Goal: Task Accomplishment & Management: Complete application form

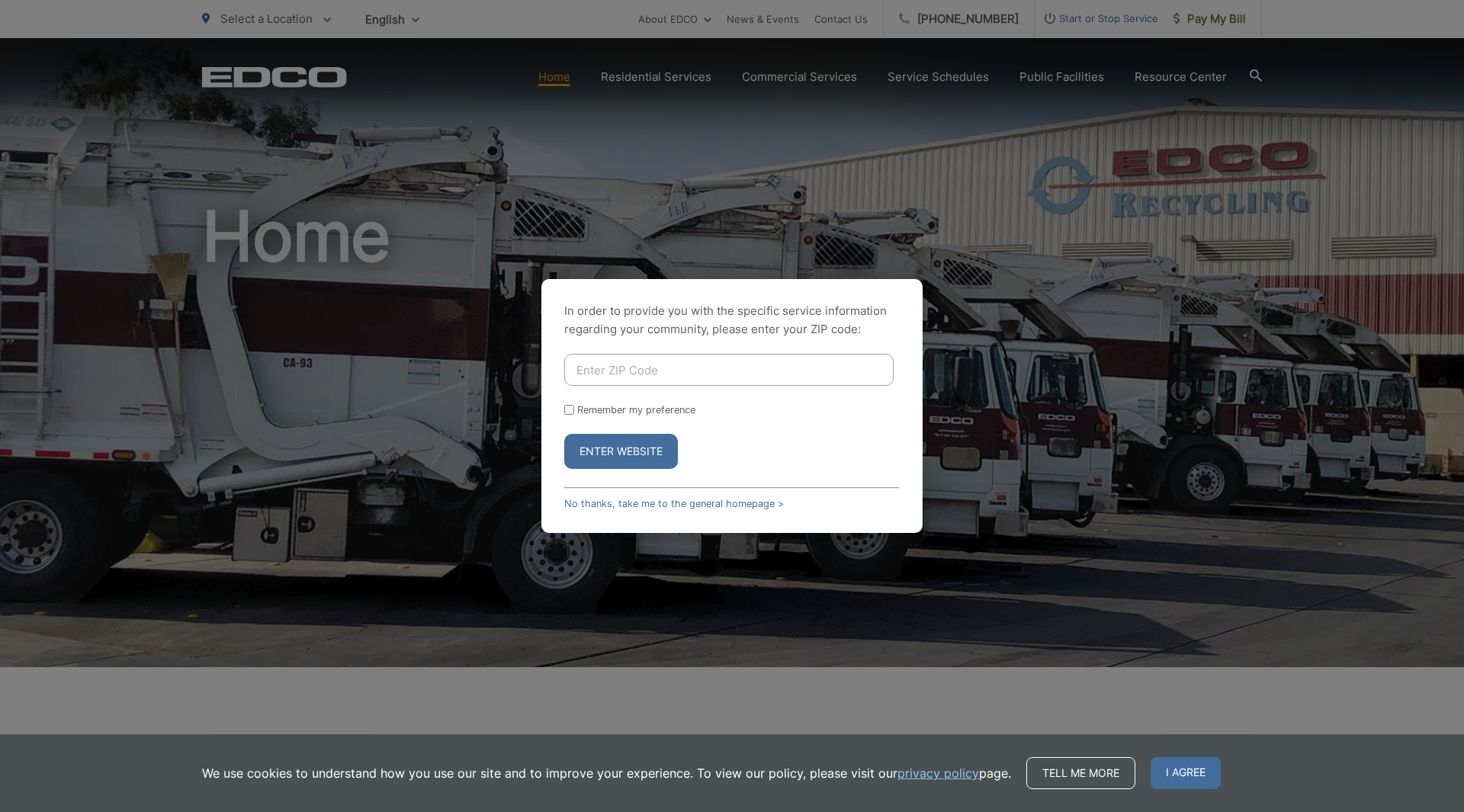
click at [601, 375] on input "Enter ZIP Code" at bounding box center [729, 369] width 329 height 32
type input "92040"
click at [568, 408] on input "Remember my preference" at bounding box center [569, 410] width 10 height 10
checkbox input "true"
click at [600, 452] on button "Enter Website" at bounding box center [621, 451] width 114 height 35
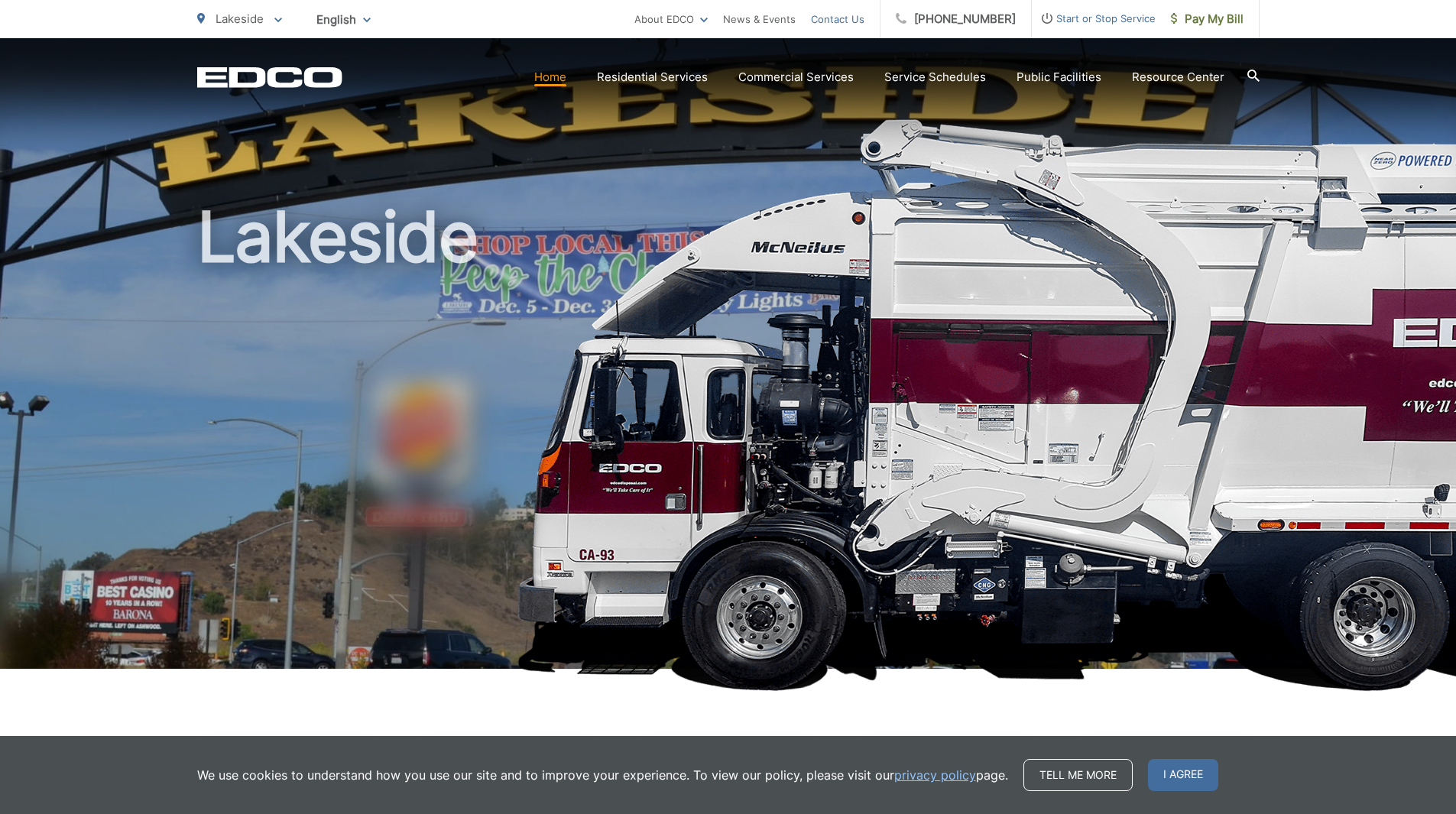
click at [845, 23] on link "Contact Us" at bounding box center [838, 19] width 53 height 18
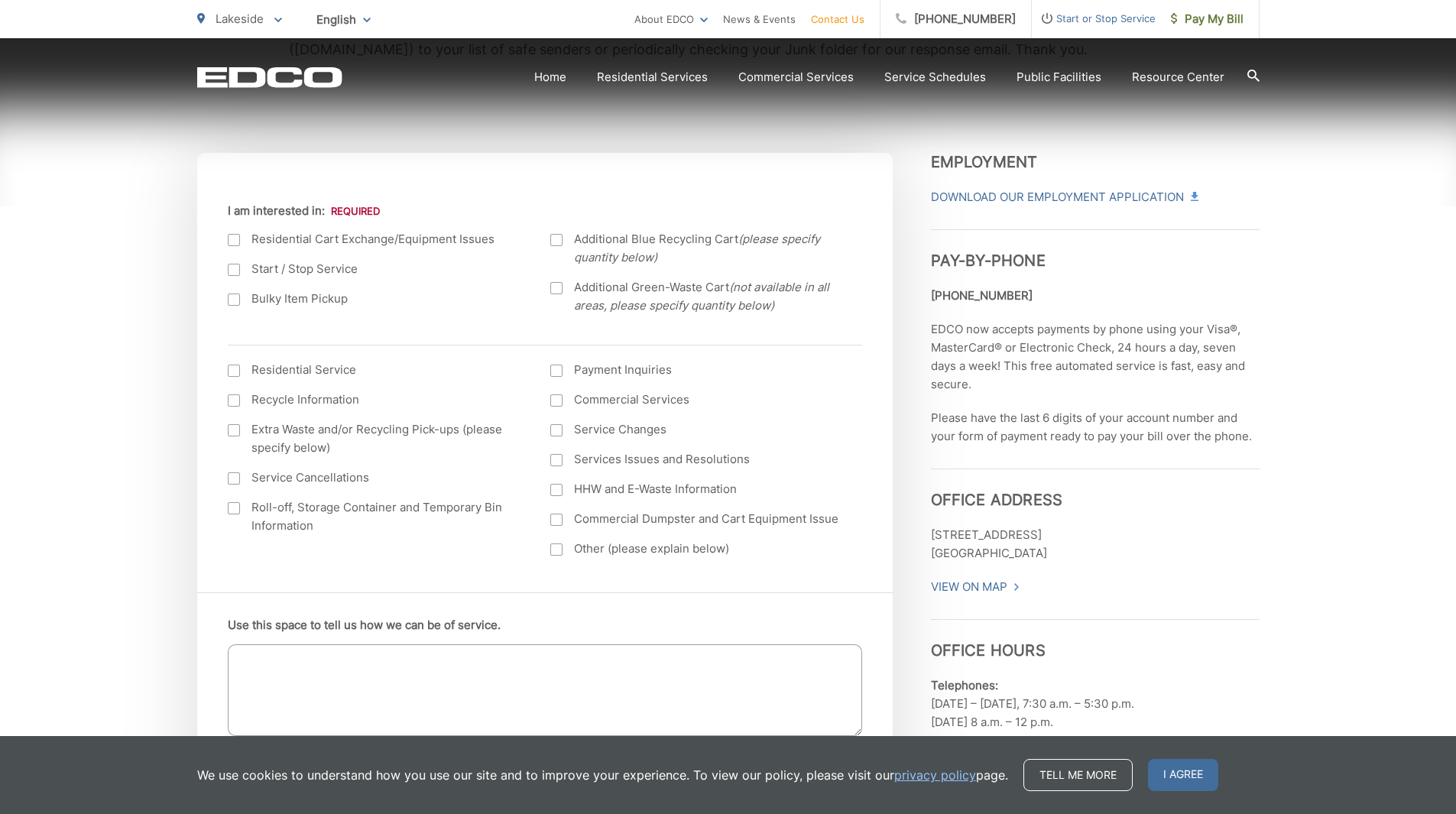
scroll to position [535, 0]
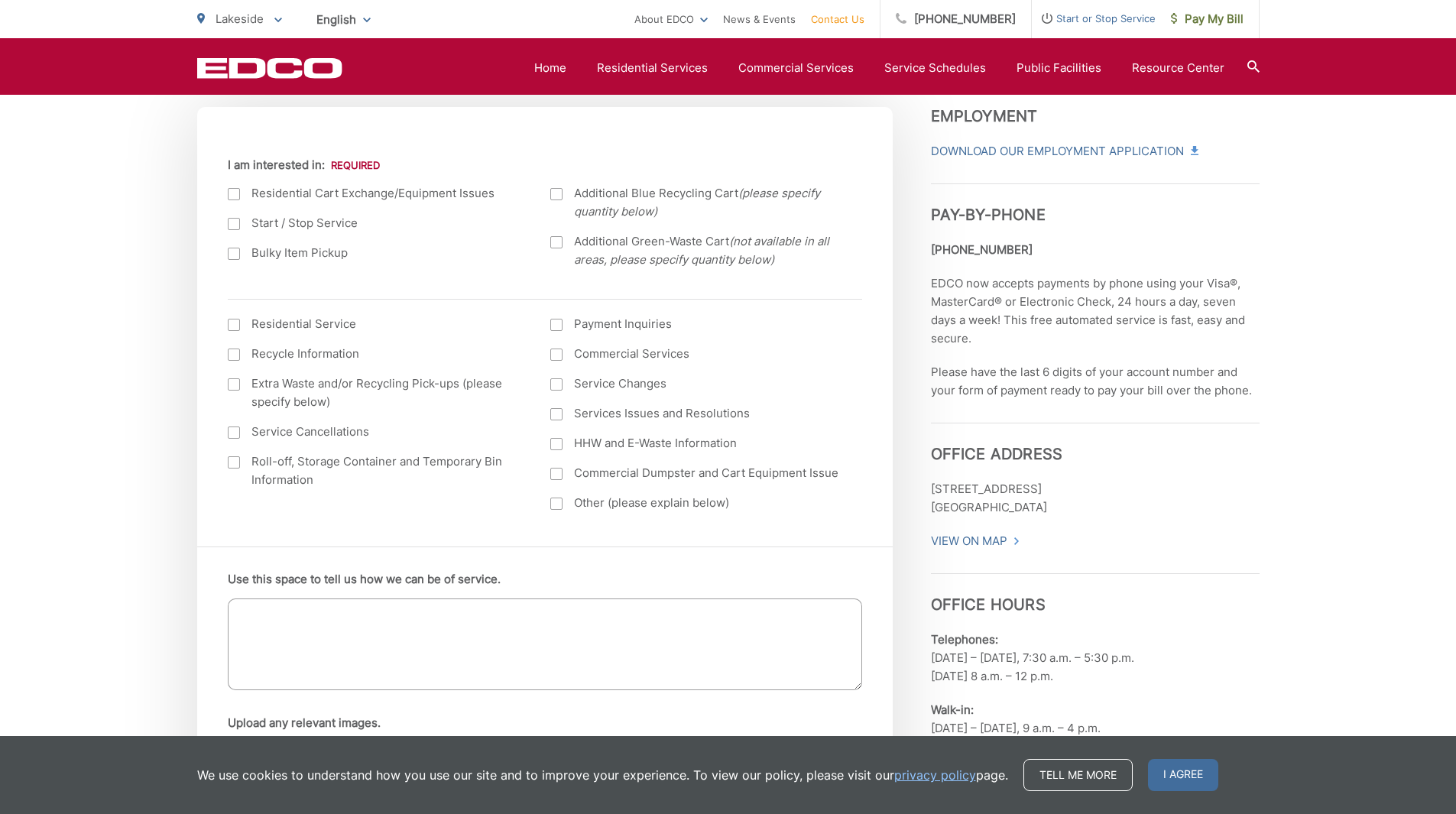
click at [233, 254] on div at bounding box center [234, 254] width 12 height 12
click at [0, 0] on input "Bulky Item Pickup" at bounding box center [0, 0] width 0 height 0
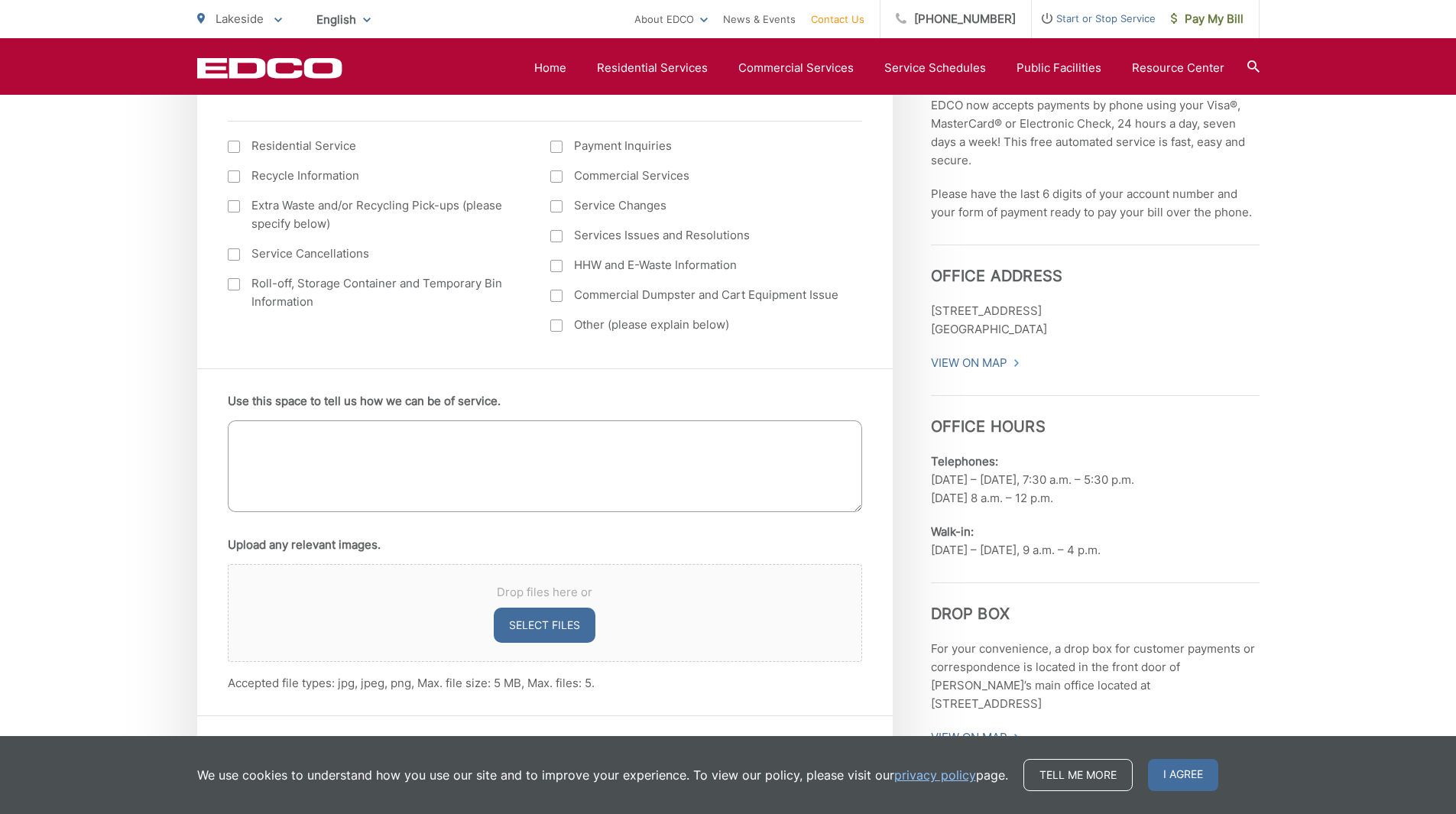
scroll to position [765, 0]
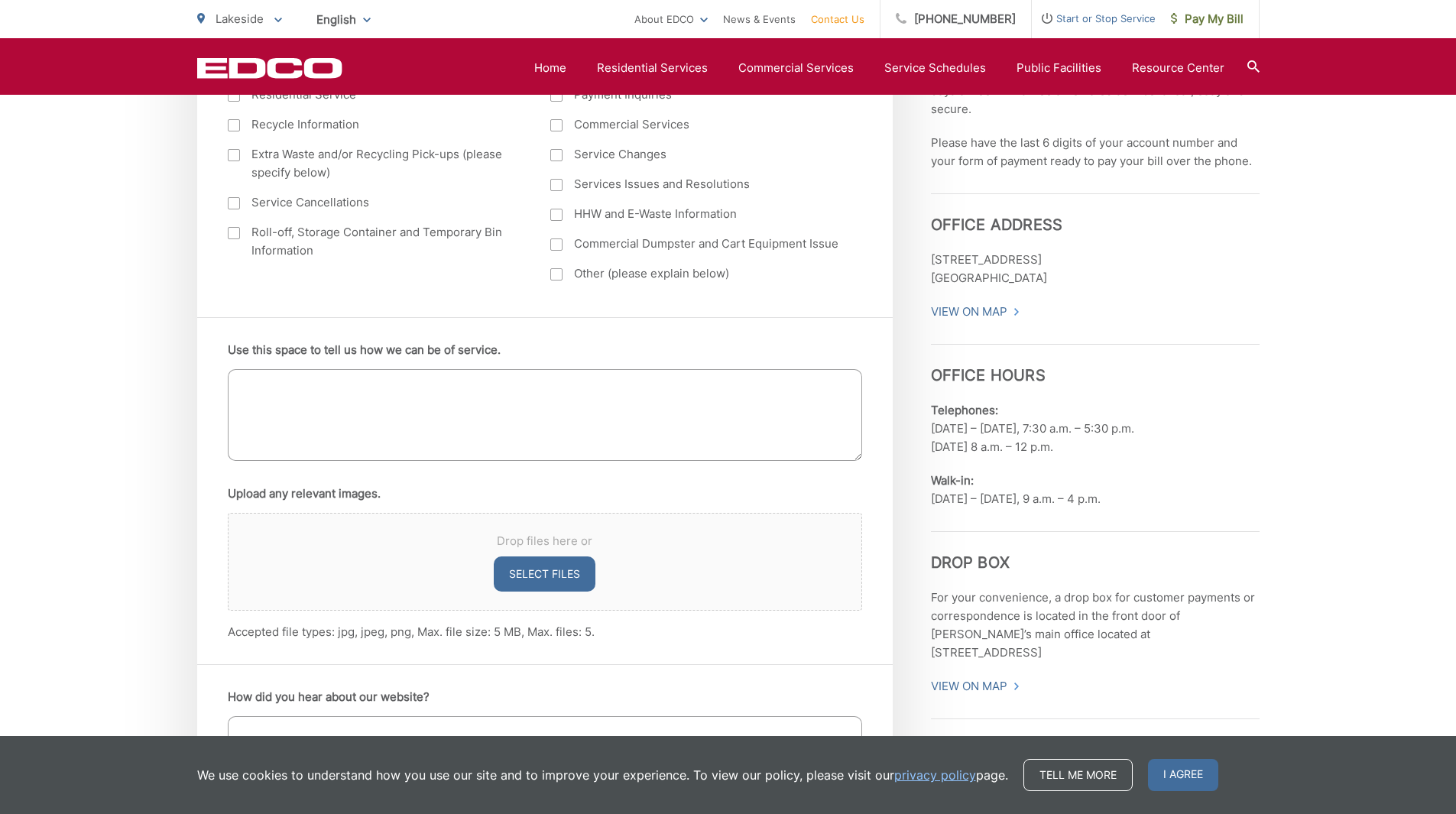
click at [420, 404] on textarea "Use this space to tell us how we can be of service." at bounding box center [545, 415] width 634 height 91
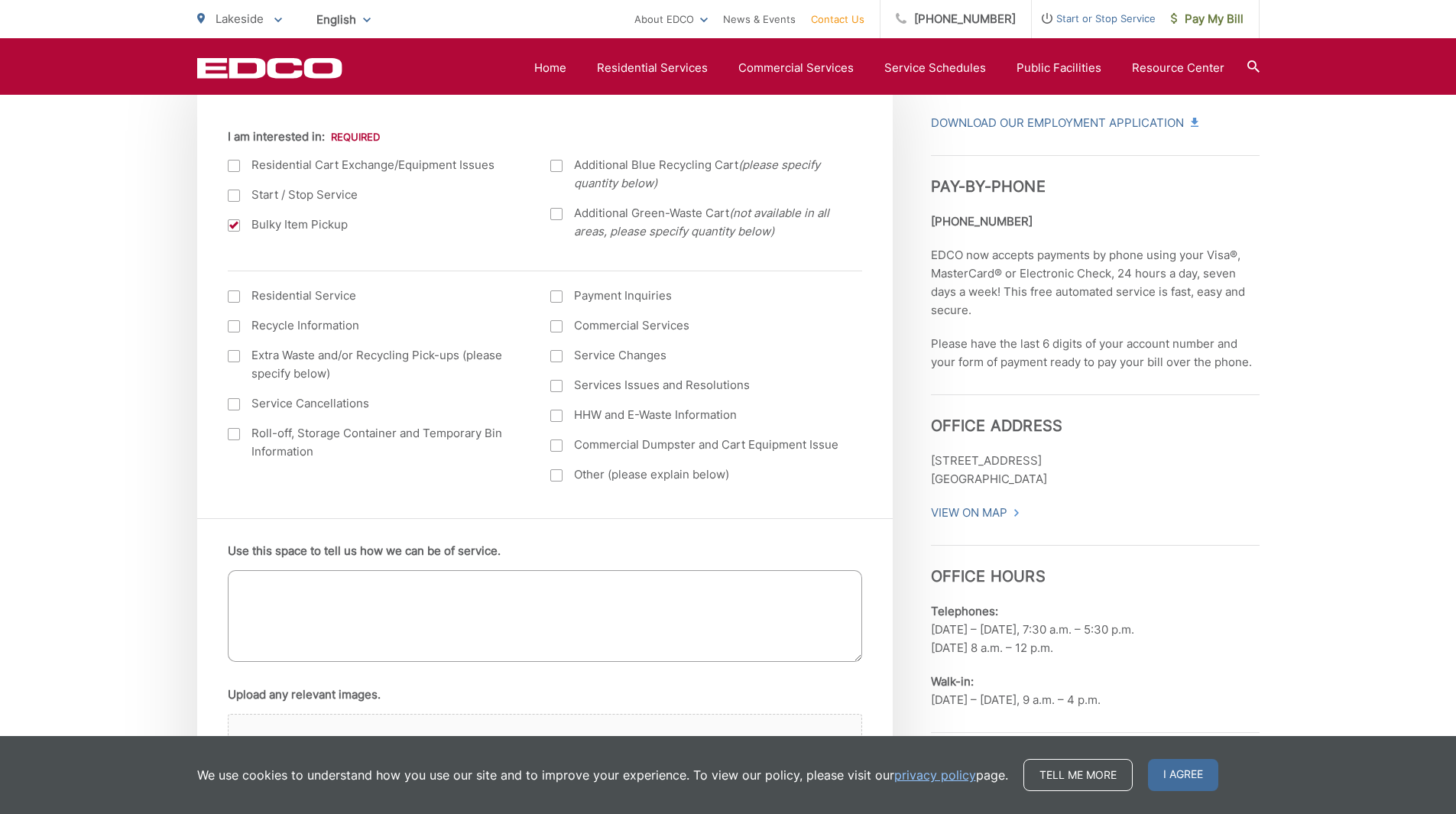
scroll to position [535, 0]
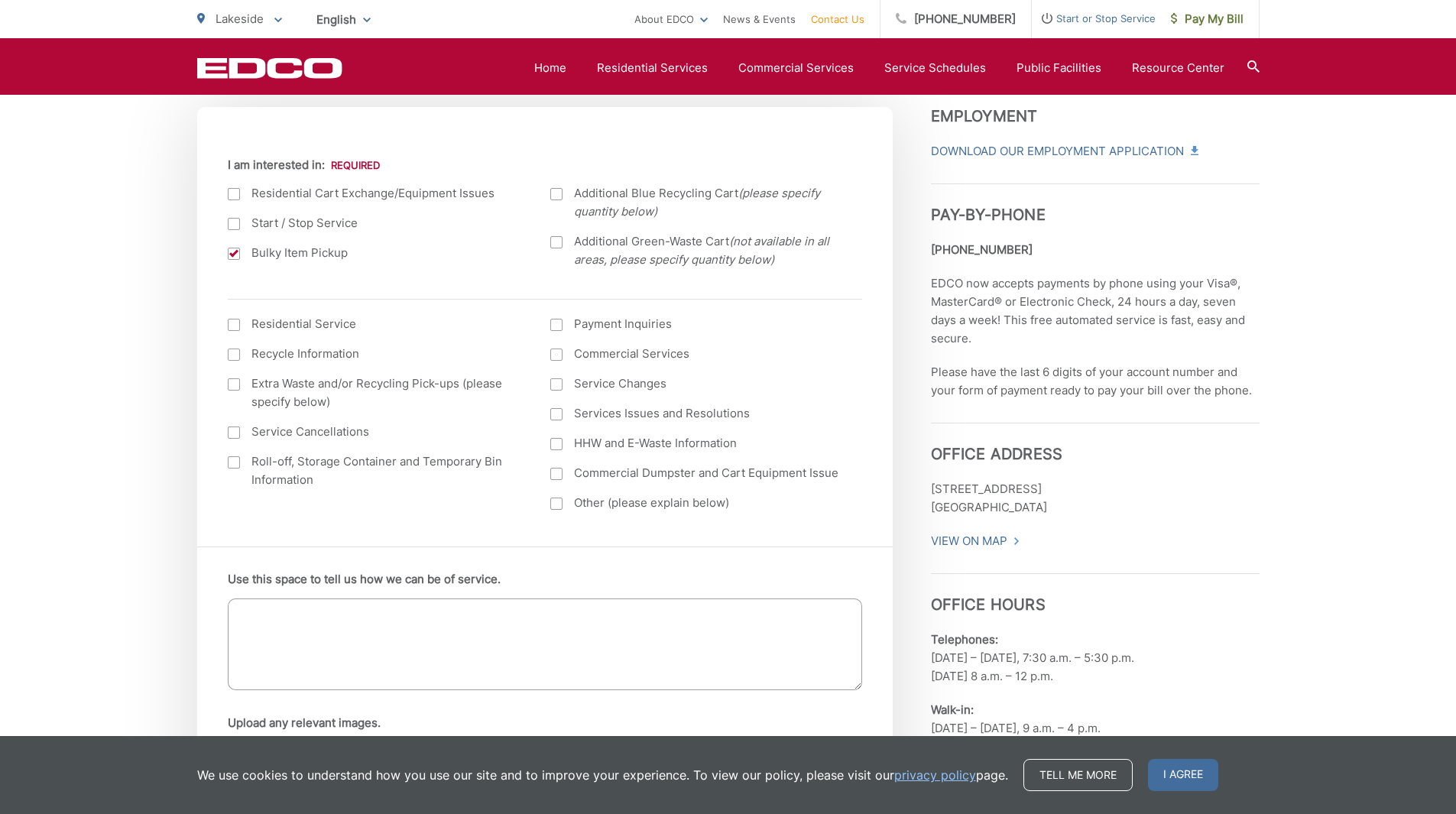
click at [231, 327] on div at bounding box center [234, 325] width 12 height 12
click at [0, 0] on input "I am interested in: (continued) *" at bounding box center [0, 0] width 0 height 0
click at [391, 623] on textarea "Use this space to tell us how we can be of service." at bounding box center [545, 644] width 634 height 91
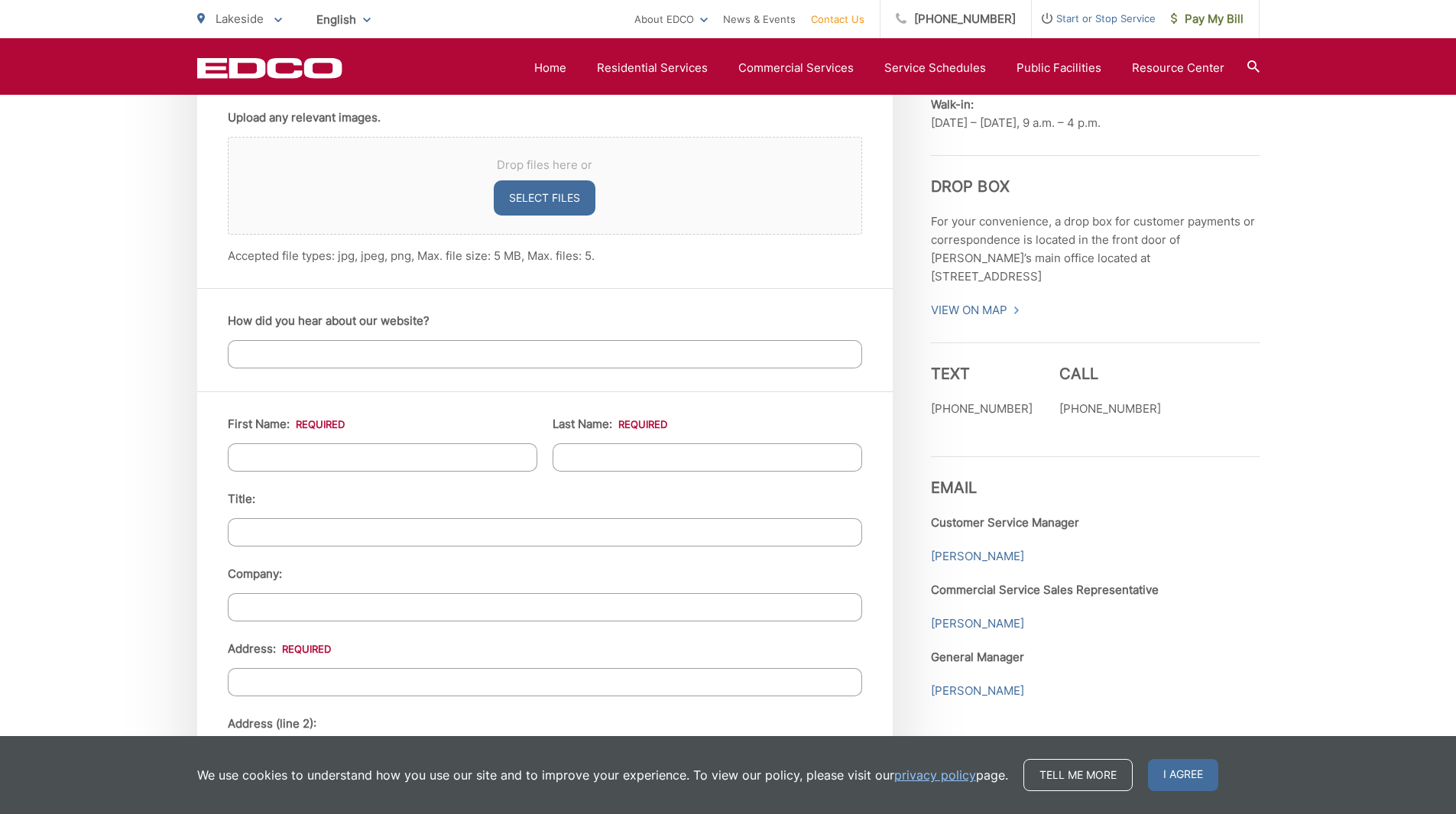
scroll to position [1147, 0]
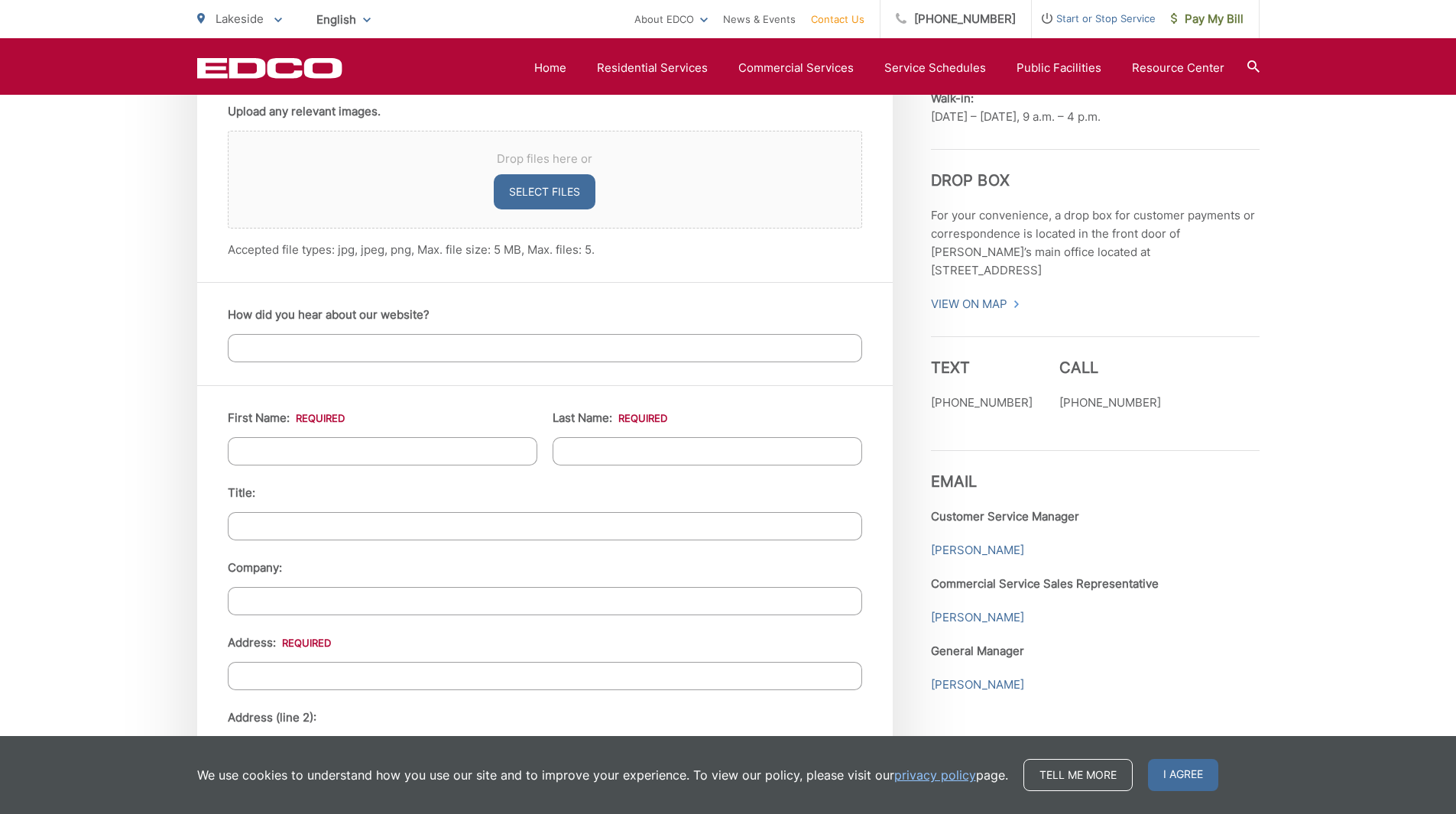
type textarea "Hi, I have a large rolled up 7' X 10' rug I would like to put out for collectio…"
click at [357, 441] on input "First Name: *" at bounding box center [382, 451] width 309 height 28
type input "Michael"
type input "Gruber"
type input "11344 Valle Vista Rd"
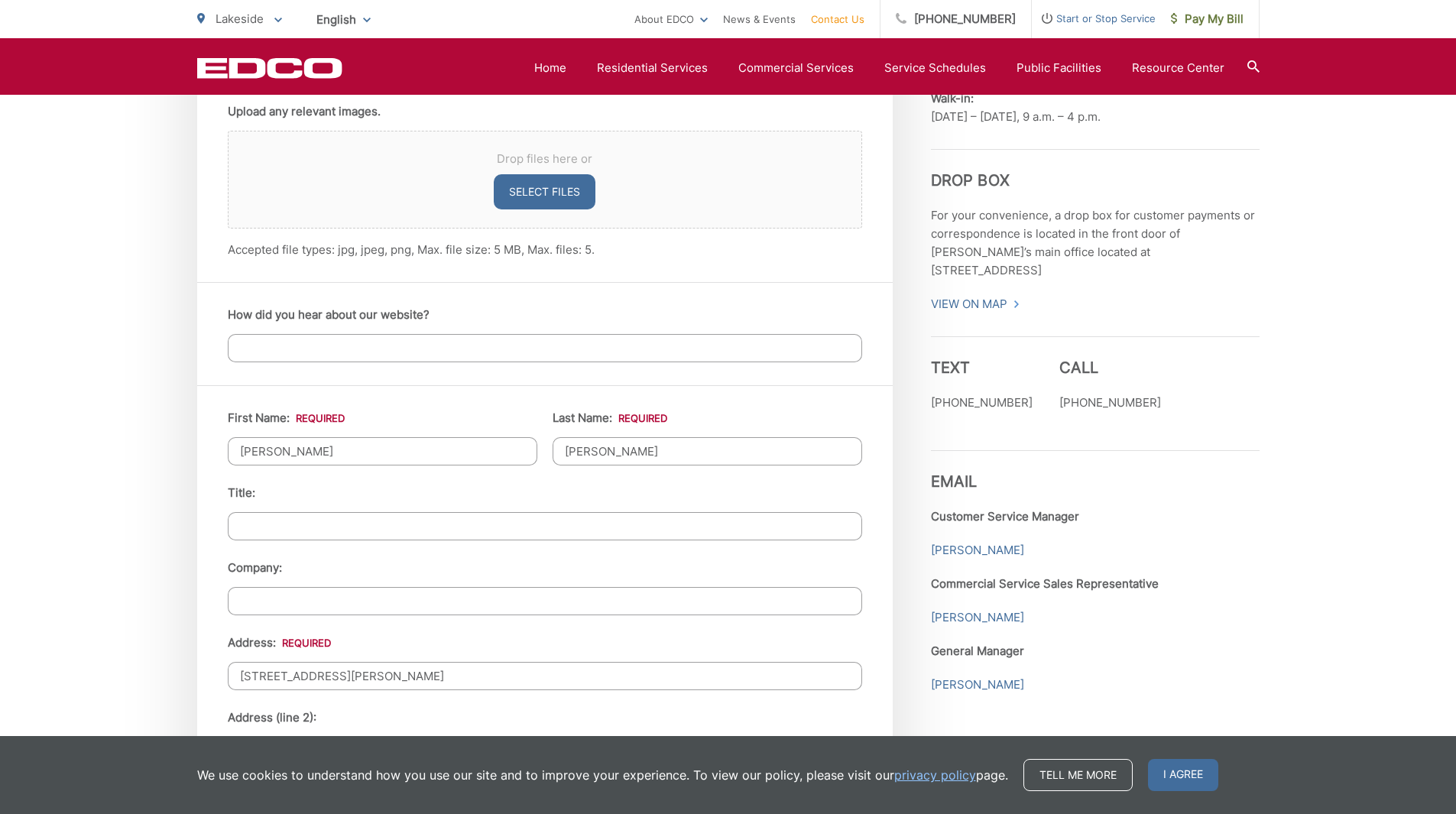
type input "Lakeside"
type input "92040"
type input "6194153174"
type input "usamikeg@cox.net"
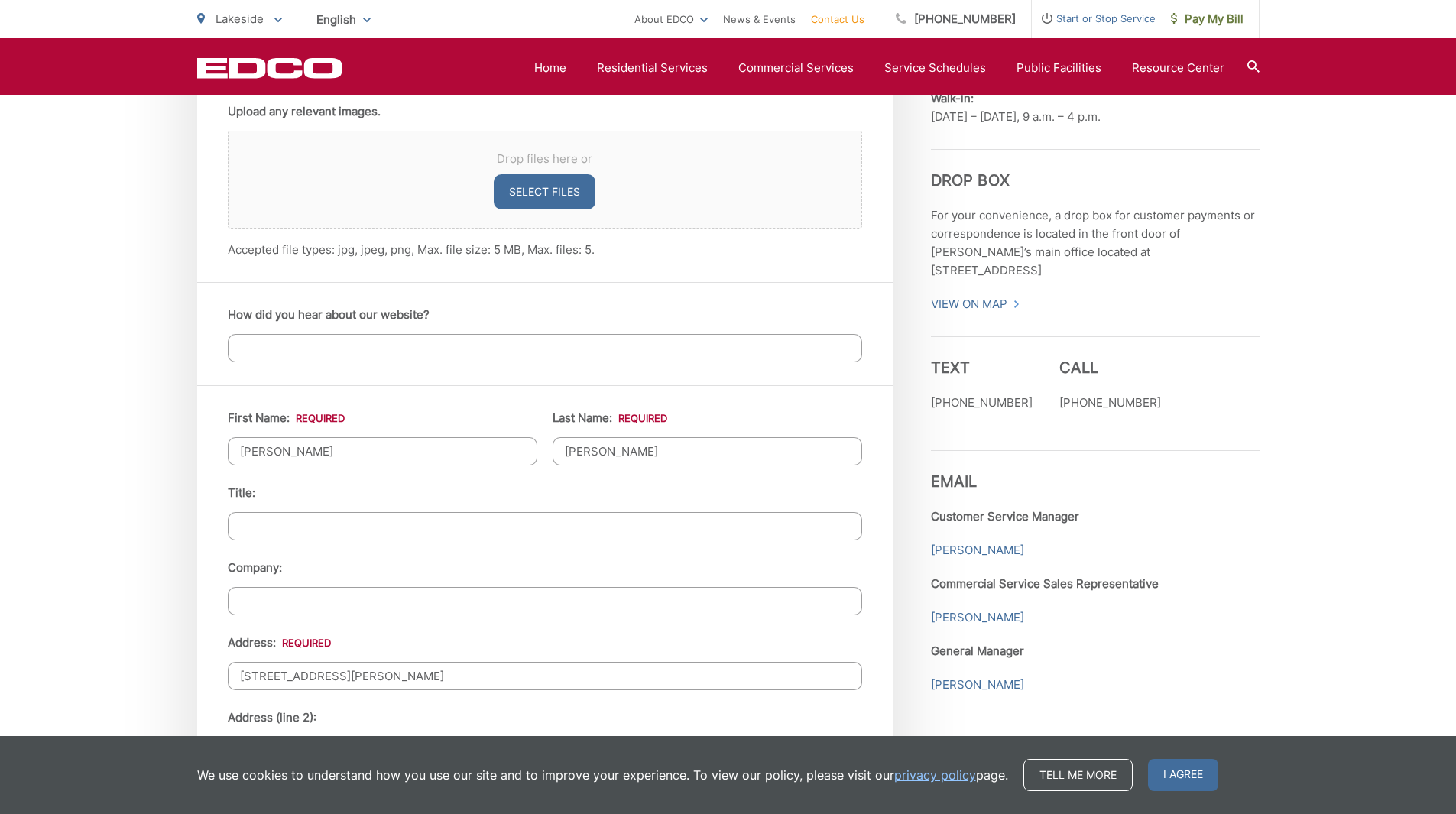
type input "(619) 415-3174"
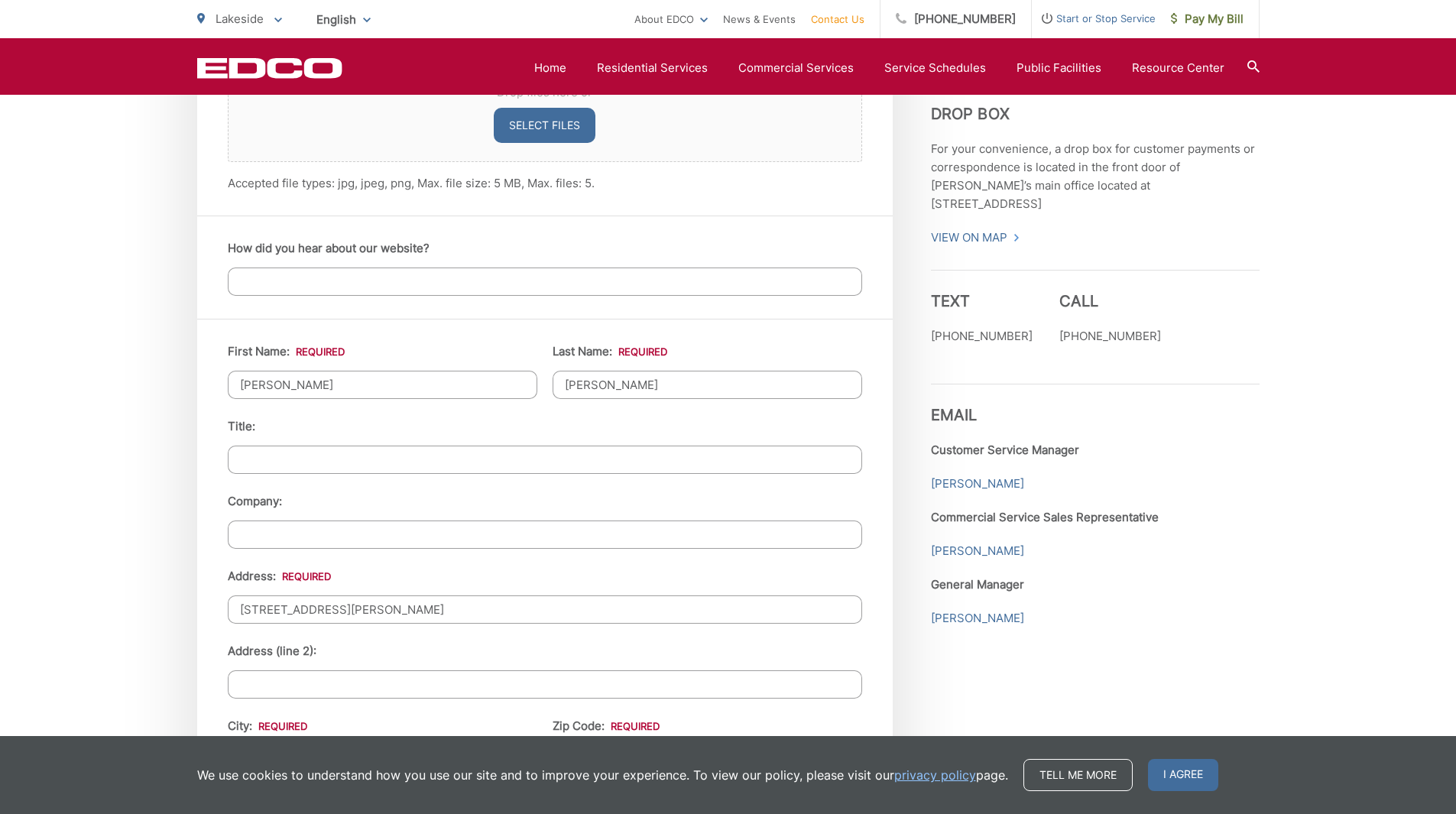
scroll to position [1376, 0]
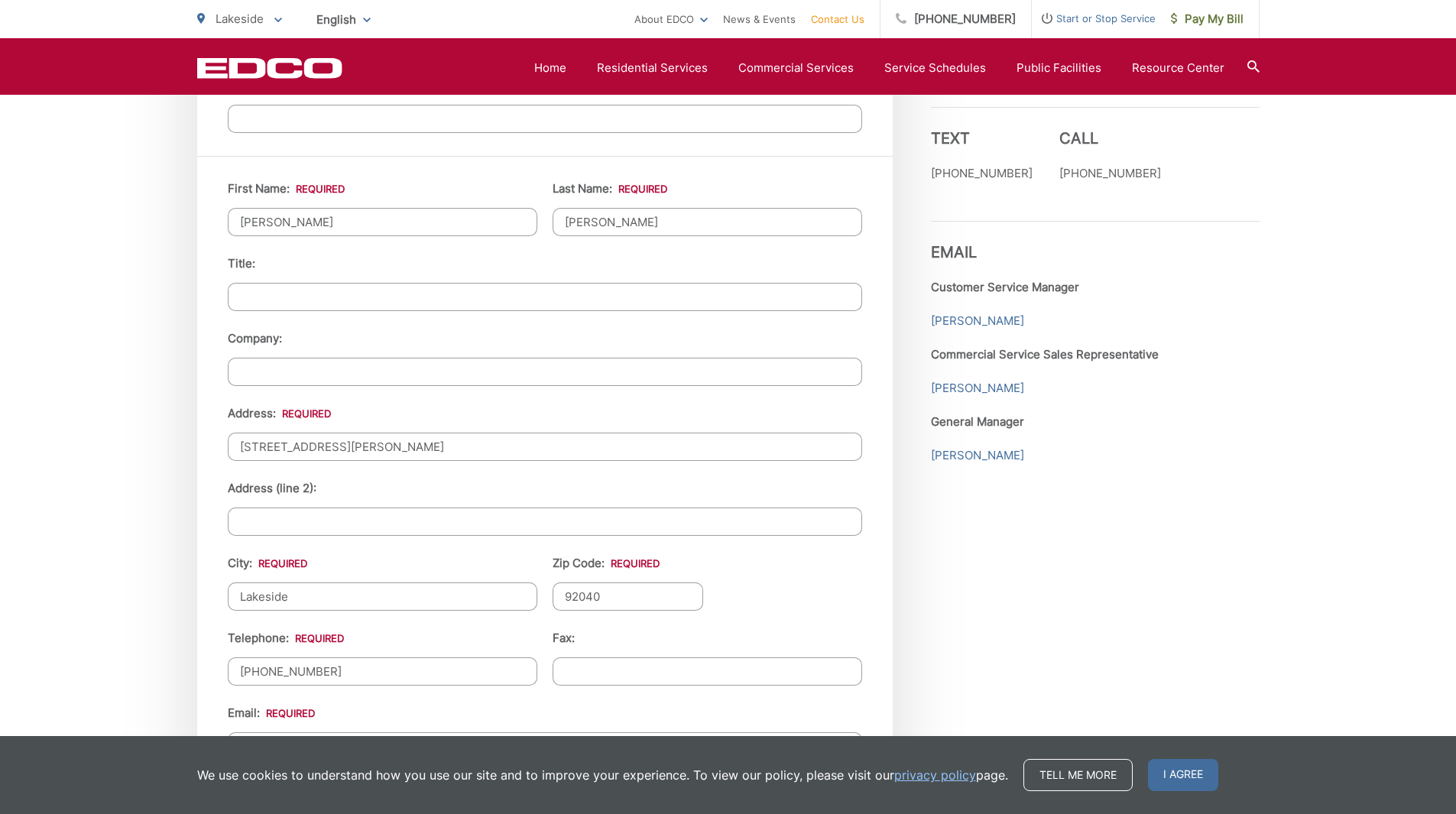
click at [347, 523] on input "Address (line 2):" at bounding box center [545, 522] width 634 height 28
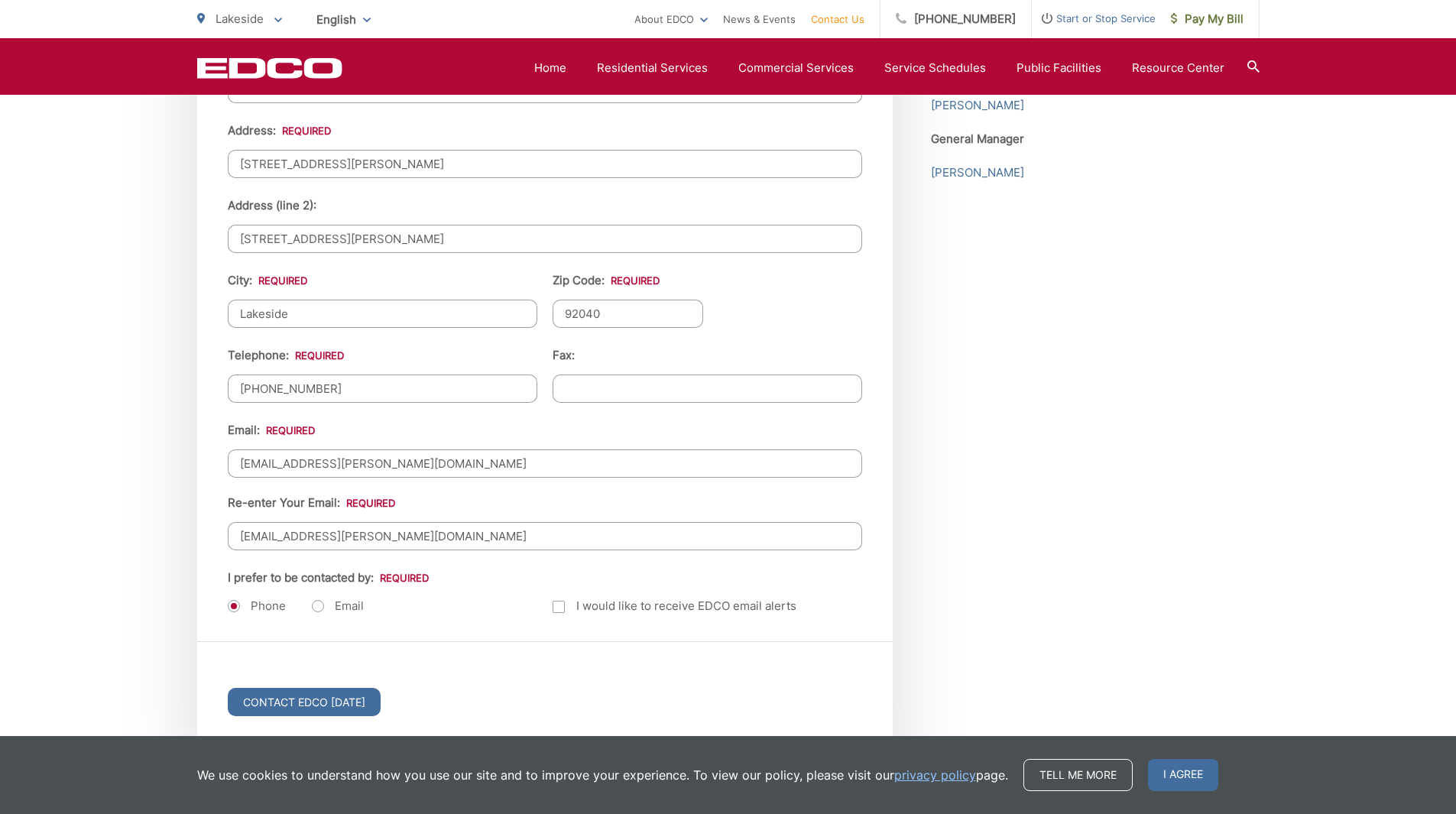
scroll to position [1758, 0]
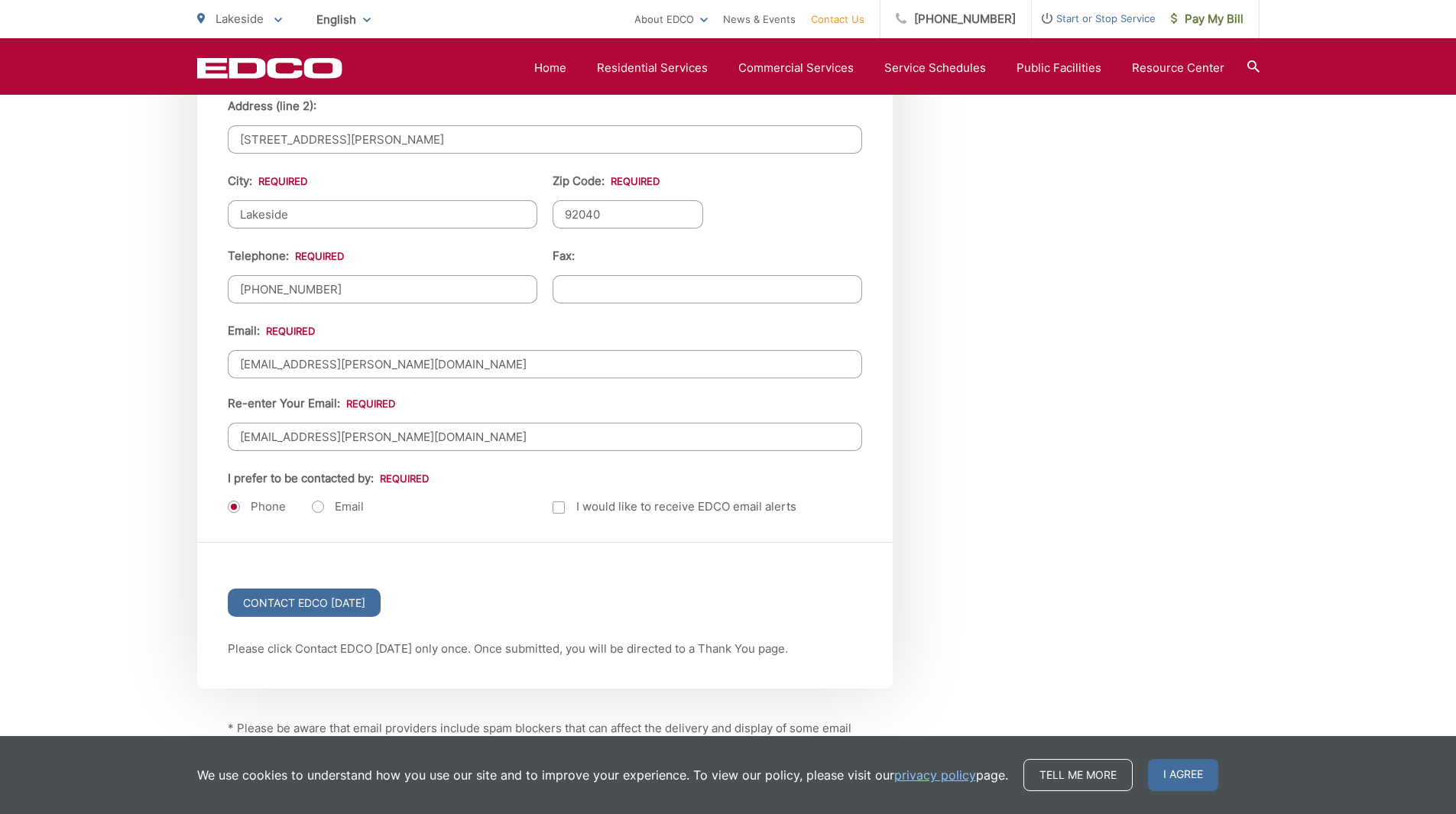
type input "11344 Valle Vista Road"
click at [315, 504] on label "Email" at bounding box center [338, 507] width 52 height 16
radio input "true"
click at [558, 504] on div at bounding box center [559, 508] width 12 height 12
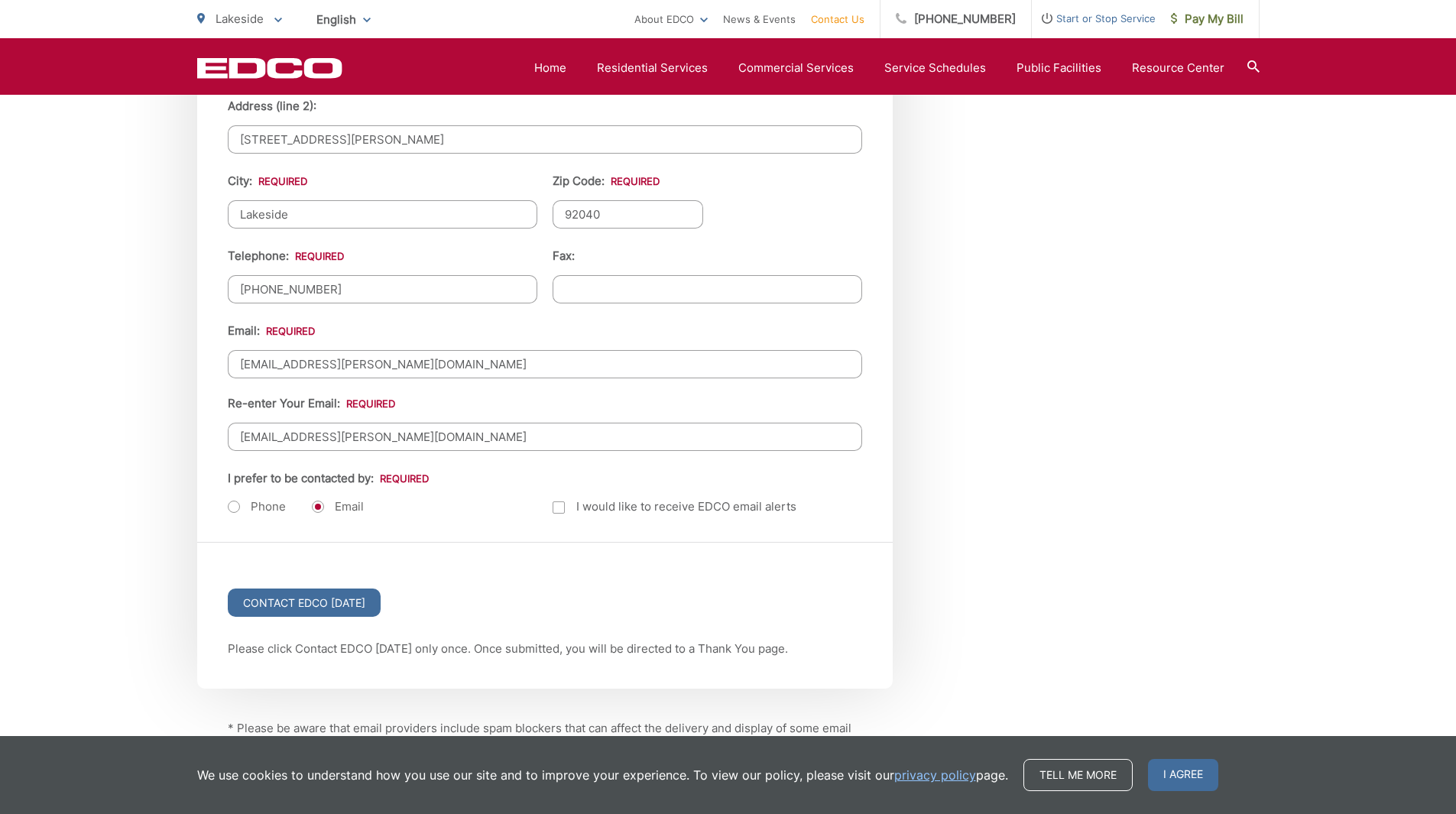
click at [0, 0] on input "Email Alerts" at bounding box center [0, 0] width 0 height 0
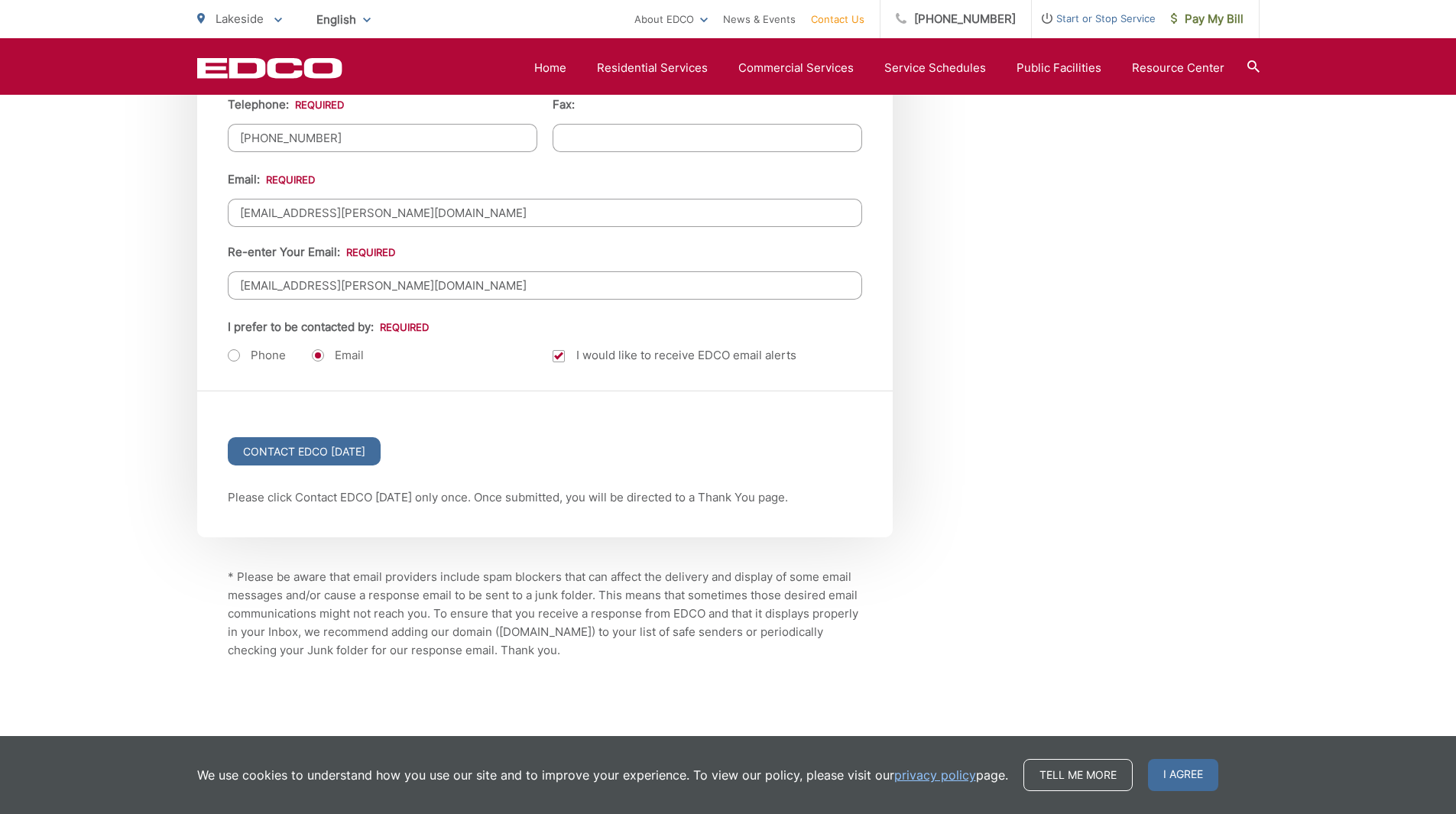
scroll to position [1942, 0]
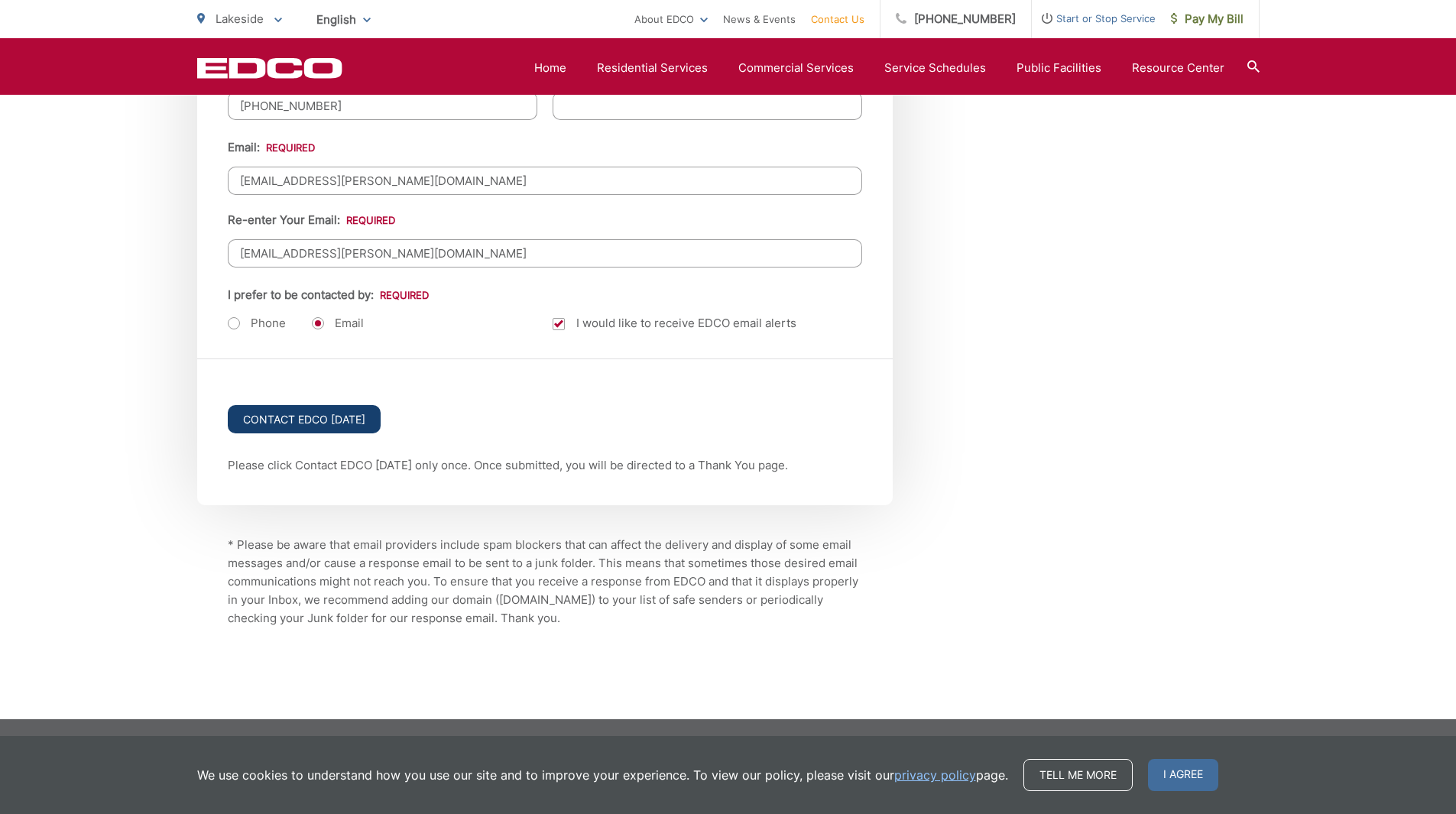
click at [314, 423] on input "Contact EDCO Today" at bounding box center [303, 419] width 153 height 28
